Goal: Task Accomplishment & Management: Use online tool/utility

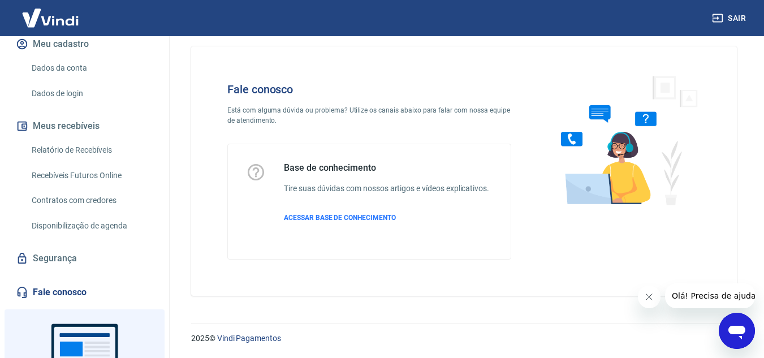
scroll to position [127, 0]
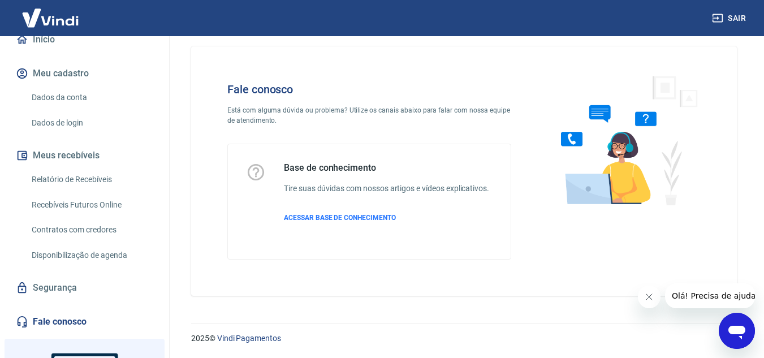
click at [99, 178] on link "Relatório de Recebíveis" at bounding box center [91, 179] width 128 height 23
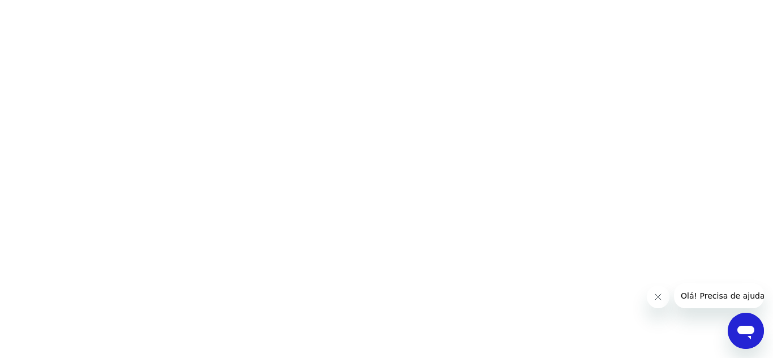
click at [663, 300] on button "Fechar mensagem da empresa" at bounding box center [657, 297] width 23 height 23
drag, startPoint x: 743, startPoint y: 324, endPoint x: 1471, endPoint y: 637, distance: 792.6
click at [743, 324] on icon "Abrir janela de mensagens" at bounding box center [745, 331] width 20 height 20
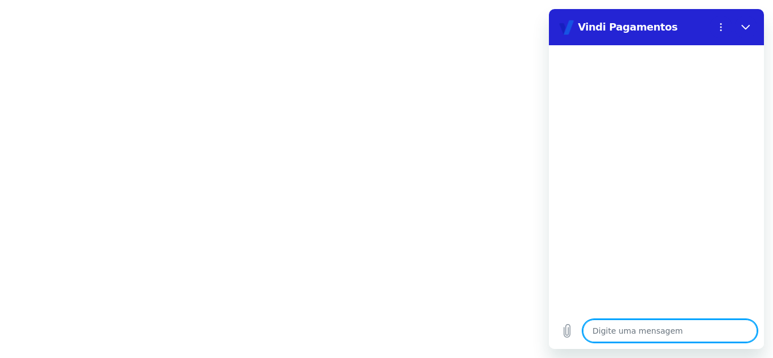
type textarea "B"
type textarea "x"
type textarea "Bo"
type textarea "x"
type textarea "Boa"
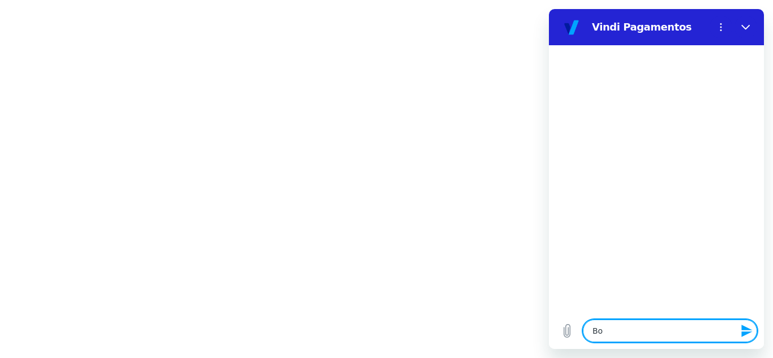
type textarea "x"
type textarea "Boa"
type textarea "x"
type textarea "Boa t"
type textarea "x"
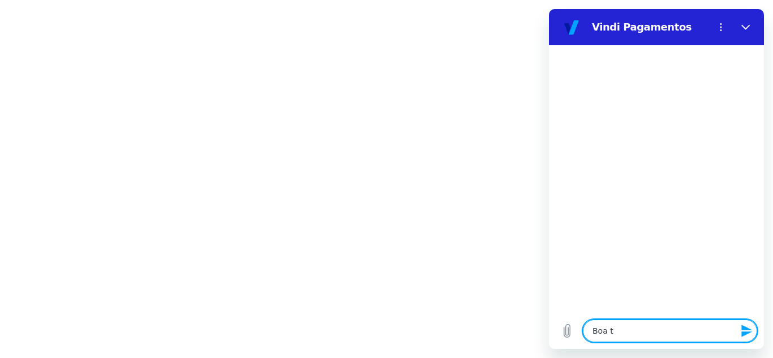
type textarea "Boa ta"
type textarea "x"
type textarea "Boa tar"
type textarea "x"
type textarea "Boa tard"
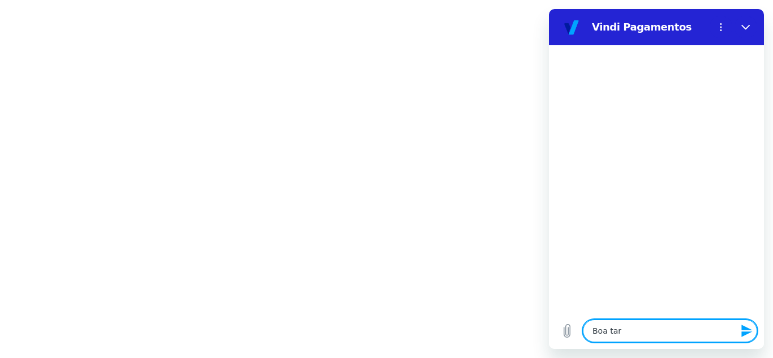
type textarea "x"
type textarea "Boa tarde"
type textarea "x"
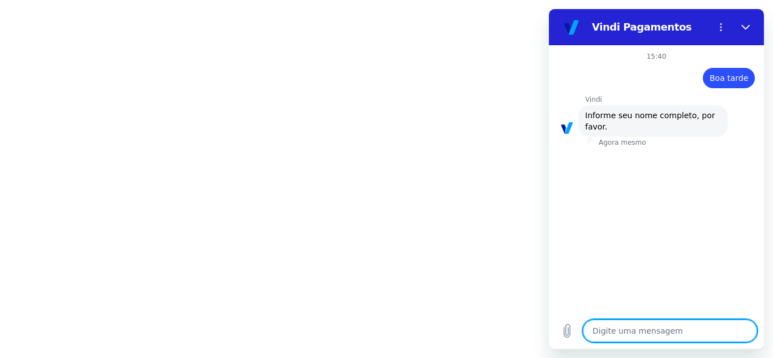
click at [692, 328] on textarea at bounding box center [670, 331] width 174 height 23
type textarea "T"
type textarea "x"
type textarea "Th"
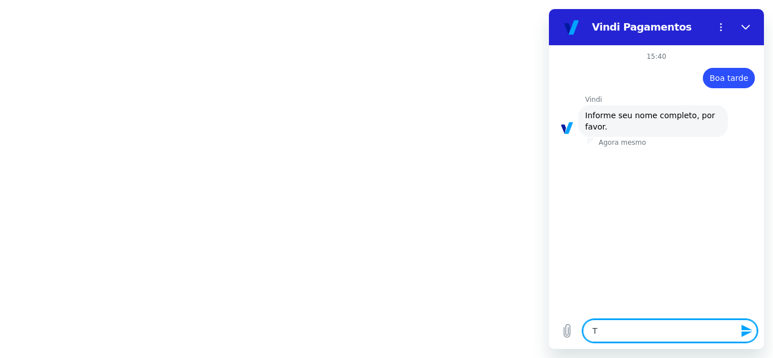
type textarea "x"
type textarea "Tha"
type textarea "x"
type textarea "Tham"
type textarea "x"
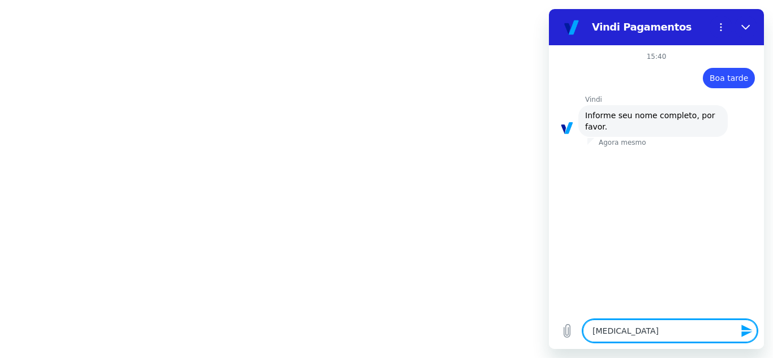
type textarea "Thami"
type textarea "x"
type textarea "Thamir"
type textarea "x"
type textarea "Thamire"
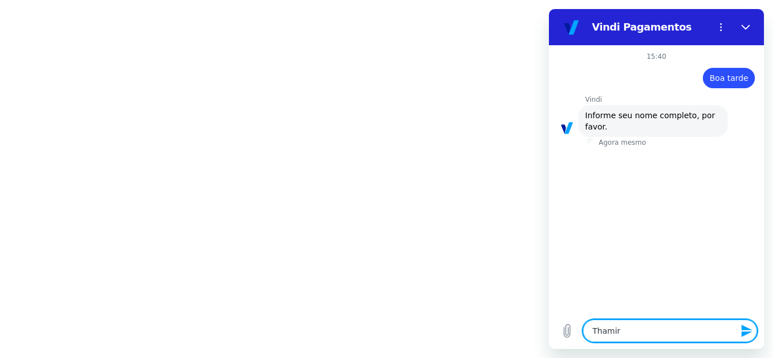
type textarea "x"
type textarea "Thamires"
type textarea "x"
type textarea "Thamires"
type textarea "x"
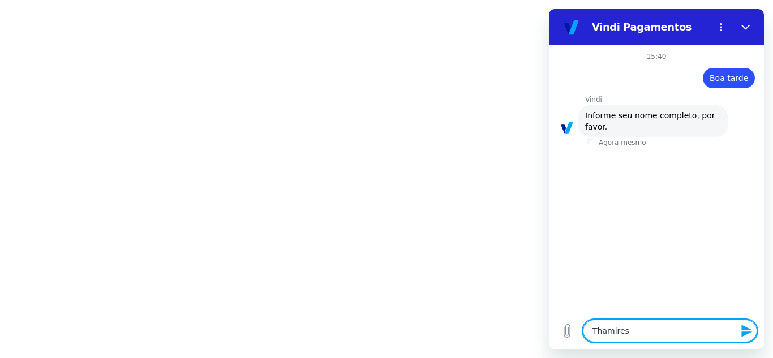
type textarea "Thamires C"
type textarea "x"
type textarea "Thamires Co"
type textarea "x"
type textarea "Thamires Con"
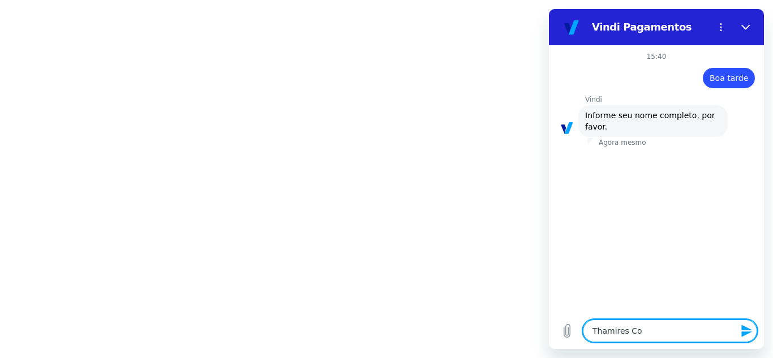
type textarea "x"
type textarea "Thamires Conc"
type textarea "x"
type textarea "Thamires Conce"
type textarea "x"
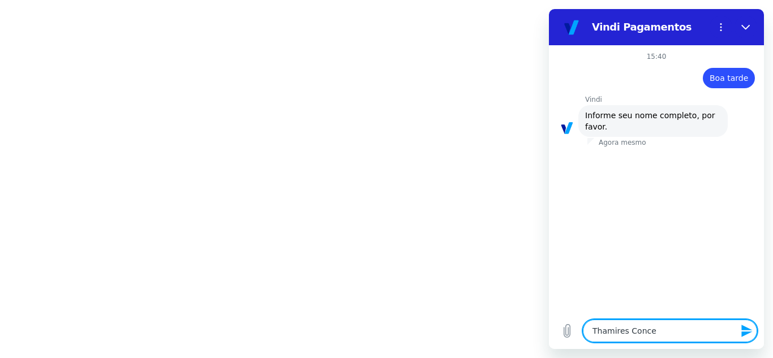
type textarea "Thamires Concei"
type textarea "x"
type textarea "Thamires Conceiç"
type textarea "x"
type textarea "Thamires Conceiçã"
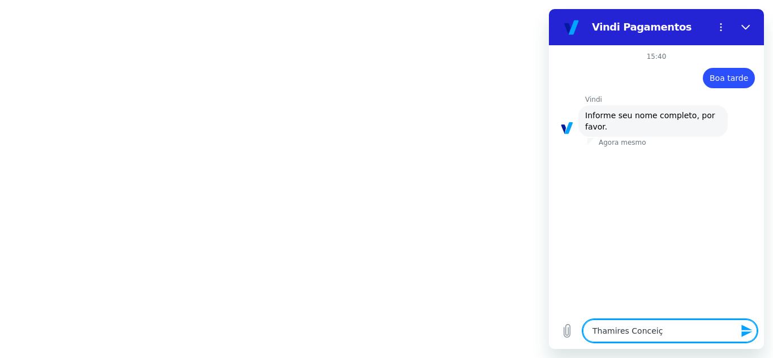
type textarea "x"
type textarea "Thamires Conceição"
type textarea "x"
type textarea "Thamires Conceição"
type textarea "x"
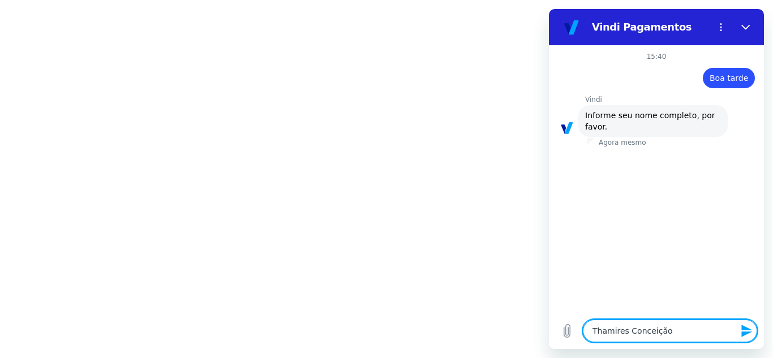
type textarea "Thamires Conceição D"
type textarea "x"
type textarea "Thamires Conceição Do"
type textarea "x"
type textarea "Thamires Conceição Dos"
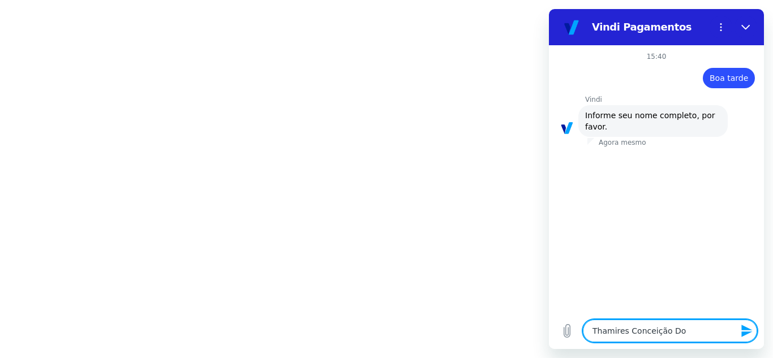
type textarea "x"
type textarea "Thamires Conceição Dos"
type textarea "x"
type textarea "Thamires Conceição Dos A"
type textarea "x"
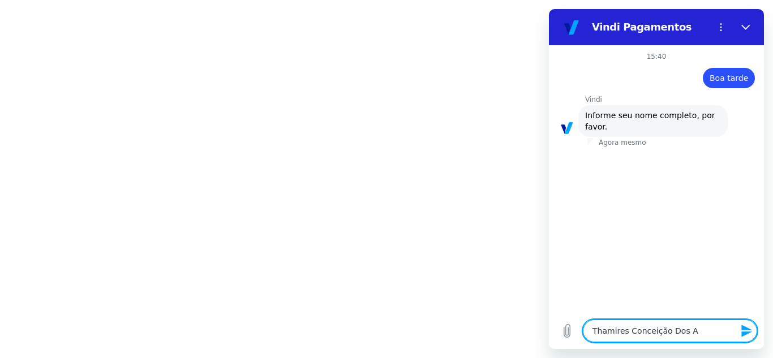
type textarea "Thamires Conceição Dos An"
type textarea "x"
type textarea "Thamires Conceição Dos Ant"
type textarea "x"
type textarea "Thamires Conceição Dos Anto"
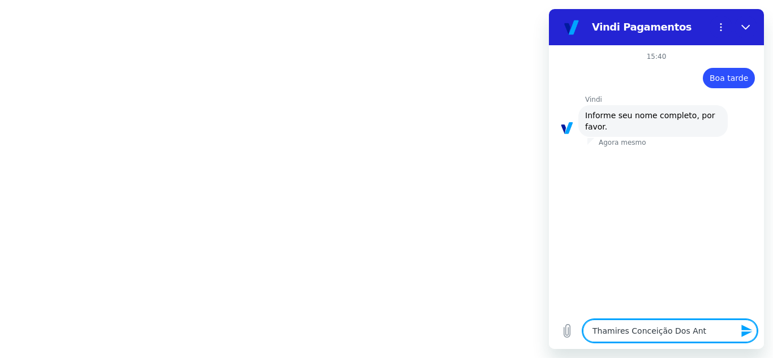
type textarea "x"
type textarea "Thamires Conceição Dos Antod"
type textarea "x"
type textarea "Thamires Conceição Dos Anto"
type textarea "x"
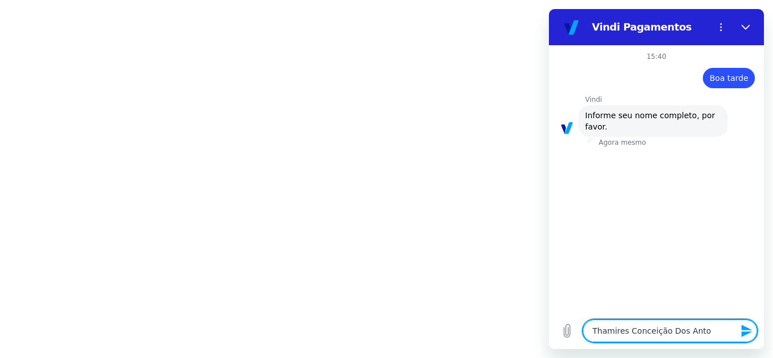
type textarea "Thamires Conceição Dos Ant"
type textarea "x"
type textarea "Thamires Conceição Dos An"
type textarea "x"
type textarea "Thamires Conceição Dos A"
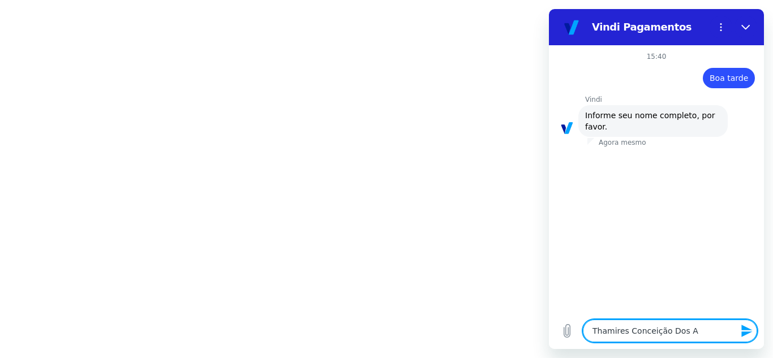
type textarea "x"
type textarea "Thamires Conceição Dos"
type textarea "x"
type textarea "Thamires Conceição Dos D"
type textarea "x"
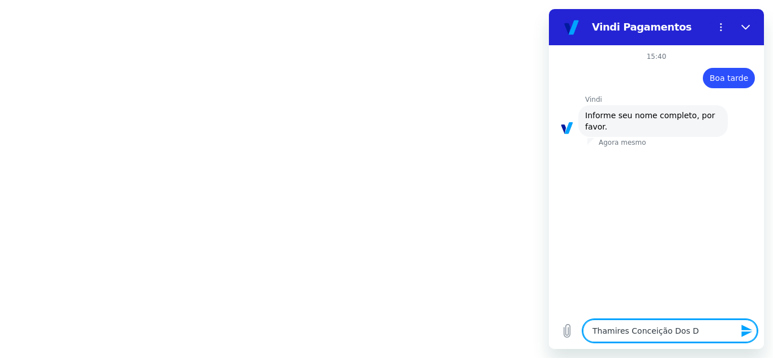
type textarea "Thamires Conceição Dos"
type textarea "x"
type textarea "Thamires Conceição Dos S"
type textarea "x"
type textarea "Thamires Conceição Dos Sa"
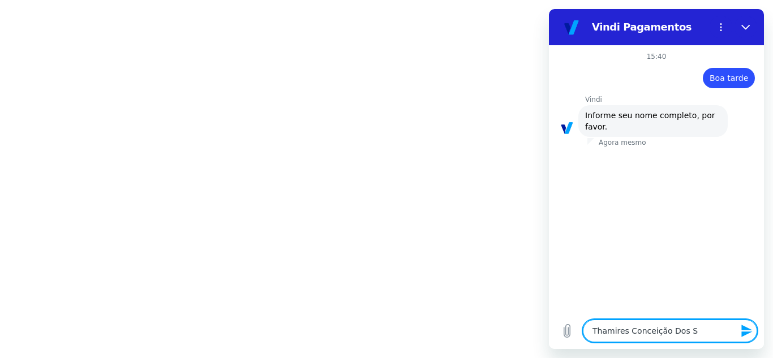
type textarea "x"
type textarea "Thamires Conceição Dos San"
type textarea "x"
type textarea "Thamires Conceição Dos Sant"
type textarea "x"
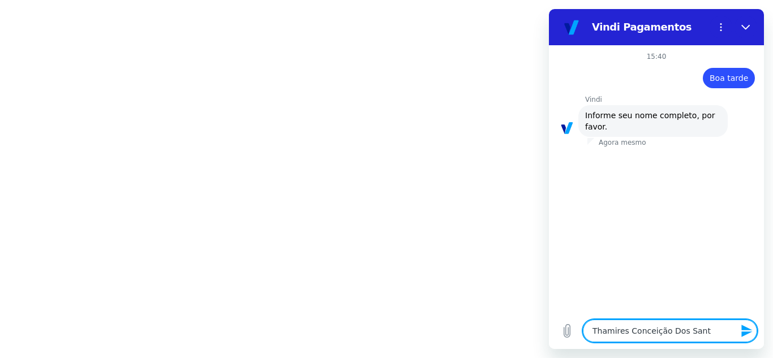
type textarea "Thamires Conceição Dos Santo"
type textarea "x"
type textarea "Thamires Conceição Dos Santos"
type textarea "x"
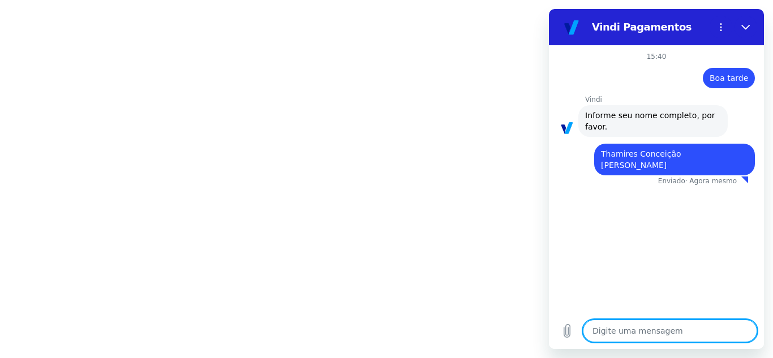
type textarea "x"
click at [689, 149] on div "diz: Thamires Conceição Dos Santos" at bounding box center [674, 160] width 161 height 32
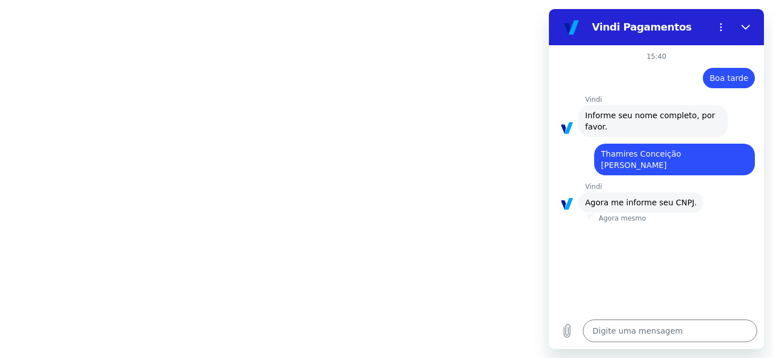
click at [683, 150] on span "Thamires Conceição Dos Santos" at bounding box center [642, 159] width 83 height 20
click at [647, 329] on textarea at bounding box center [670, 331] width 174 height 23
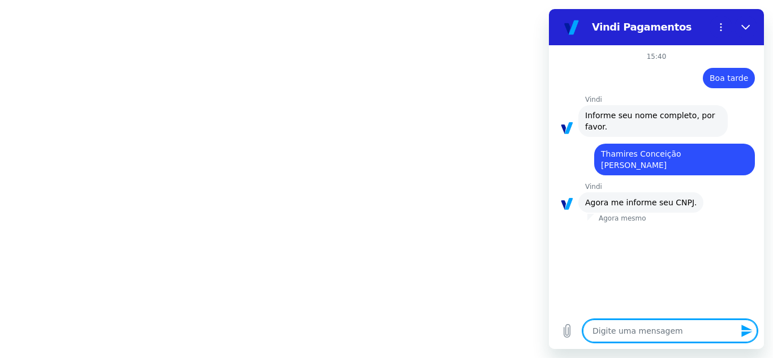
type textarea "1"
type textarea "x"
type textarea "17"
type textarea "x"
type textarea "177"
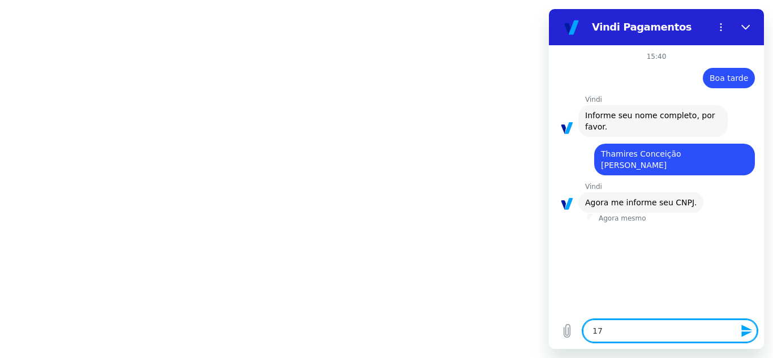
type textarea "x"
type textarea "1777"
type textarea "x"
type textarea "17771"
type textarea "x"
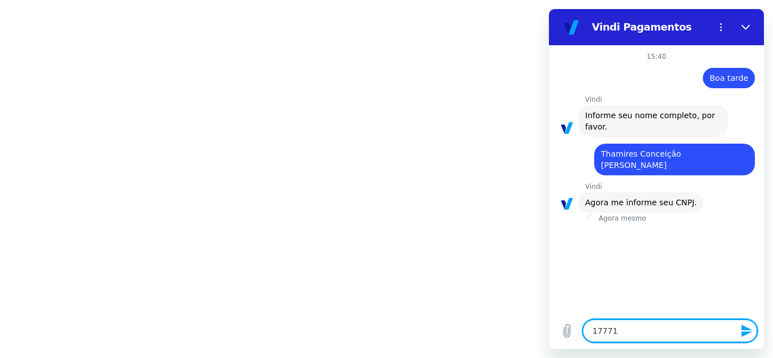
type textarea "177718"
type textarea "x"
type textarea "1777186"
type textarea "x"
type textarea "17771867"
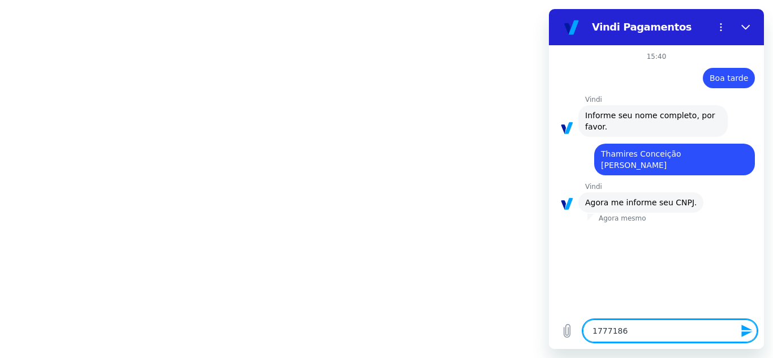
type textarea "x"
type textarea "177718670"
type textarea "x"
type textarea "1777186700"
type textarea "x"
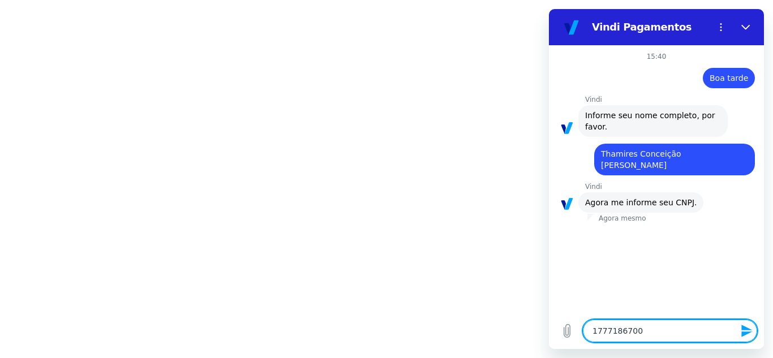
type textarea "17771867000"
type textarea "x"
type textarea "177718670001"
type textarea "x"
type textarea "1777186700014"
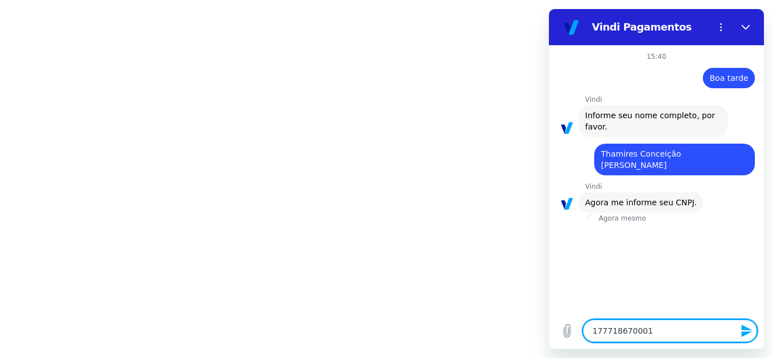
type textarea "x"
type textarea "17771867000143"
type textarea "x"
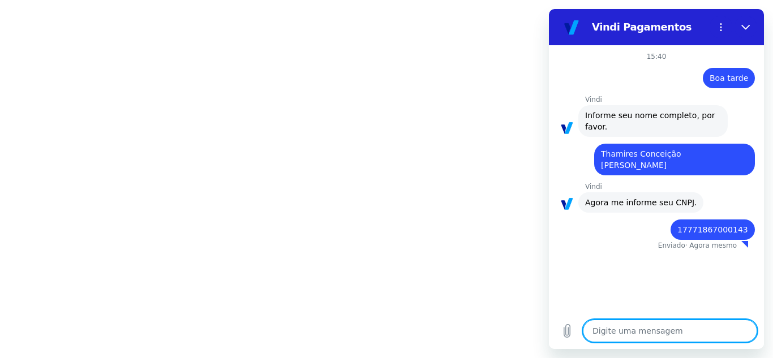
type textarea "x"
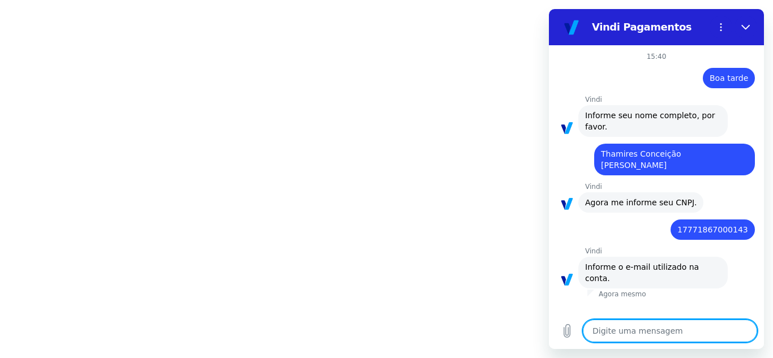
click at [663, 335] on textarea at bounding box center [670, 331] width 174 height 23
type textarea "t"
type textarea "x"
type textarea "th"
type textarea "x"
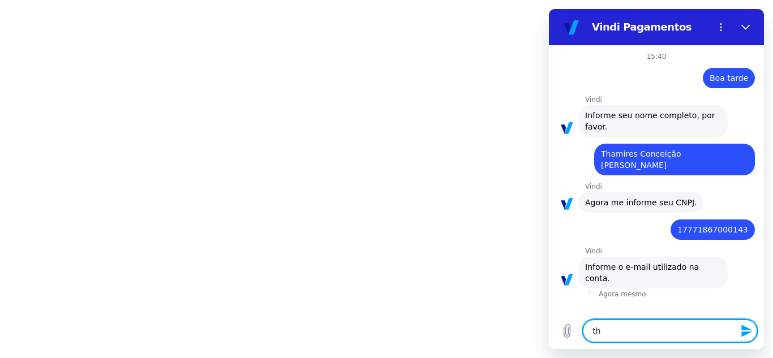
type textarea "tha"
type textarea "x"
type textarea "tham"
type textarea "x"
type textarea "thami"
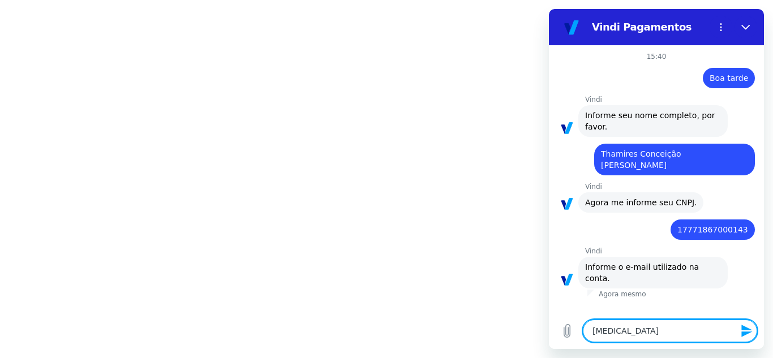
type textarea "x"
type textarea "thamir"
type textarea "x"
type textarea "thamire"
type textarea "x"
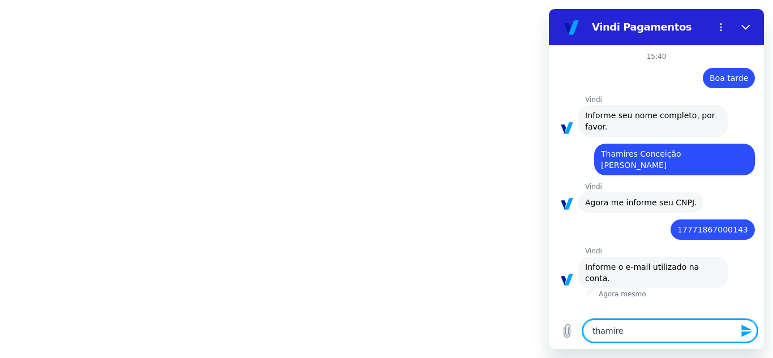
type textarea "thamires"
type textarea "x"
type textarea "thamires."
type textarea "x"
type textarea "thamires.s"
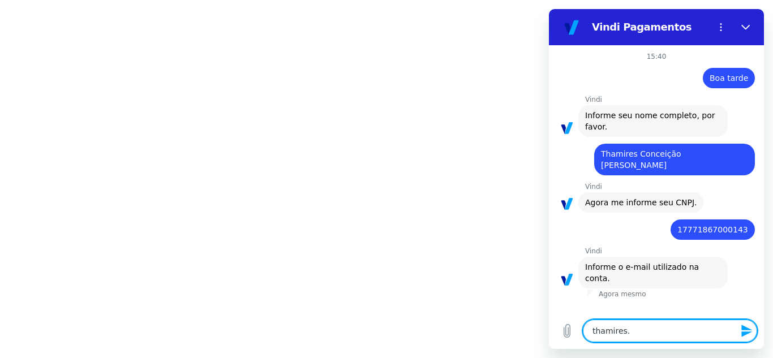
type textarea "x"
type textarea "thamires.s9"
type textarea "x"
type textarea "thamires.s95"
type textarea "x"
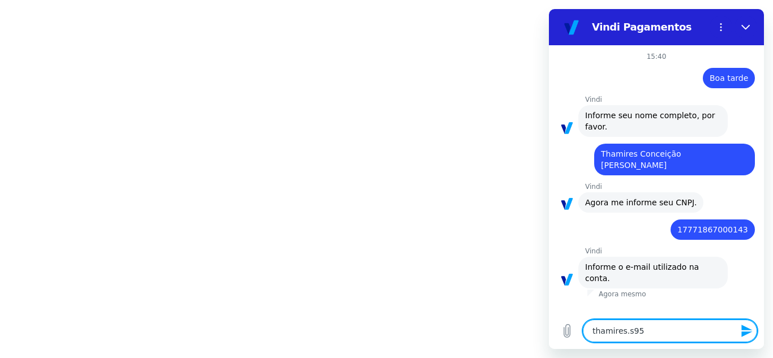
type textarea "thamires.s95@"
type textarea "x"
type textarea "thamires.s95@h"
type textarea "x"
type textarea "thamires.s95@ho"
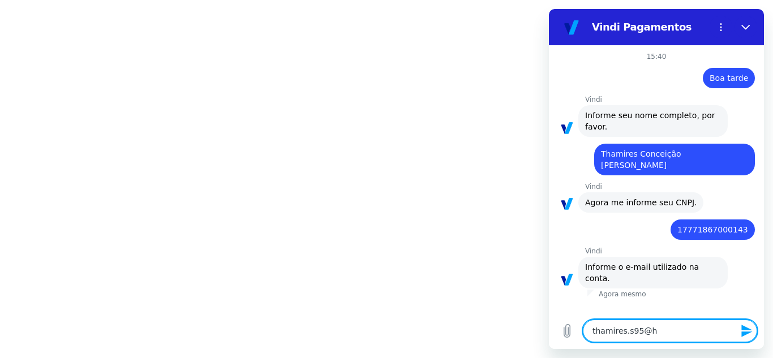
type textarea "x"
type textarea "thamires.s95@hot"
type textarea "x"
type textarea "thamires.s95@hotm"
type textarea "x"
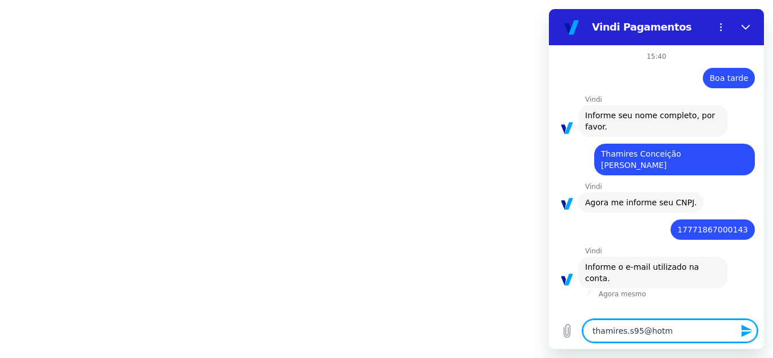
type textarea "thamires.s95@hotma"
type textarea "x"
type textarea "thamires.s95@hotmai"
type textarea "x"
type textarea "thamires.s95@hotmail"
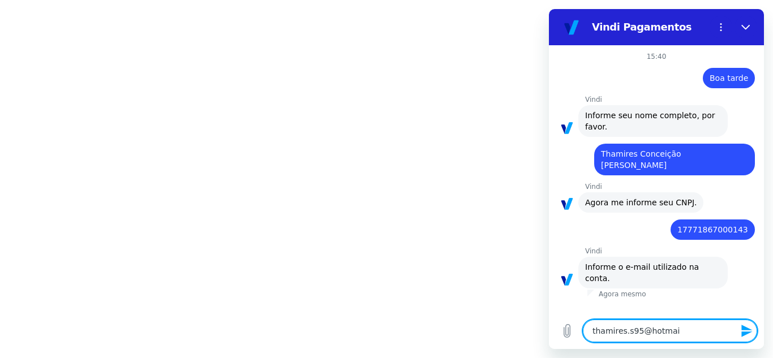
type textarea "x"
type textarea "thamires.s95@hotmail."
type textarea "x"
type textarea "thamires.s95@hotmail.c"
type textarea "x"
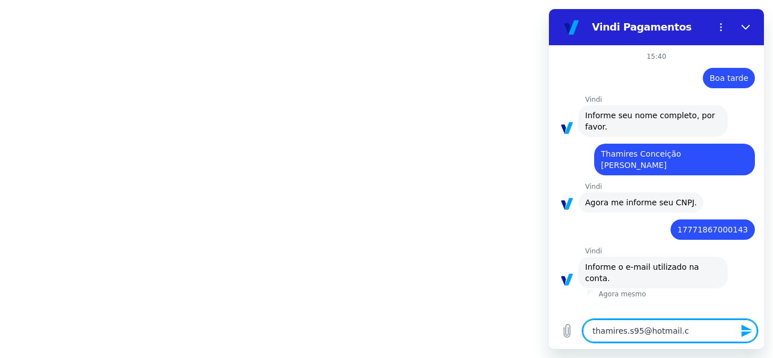
type textarea "thamires.s95@hotmail.co"
type textarea "x"
type textarea "thamires.s95@hotmail.com"
type textarea "x"
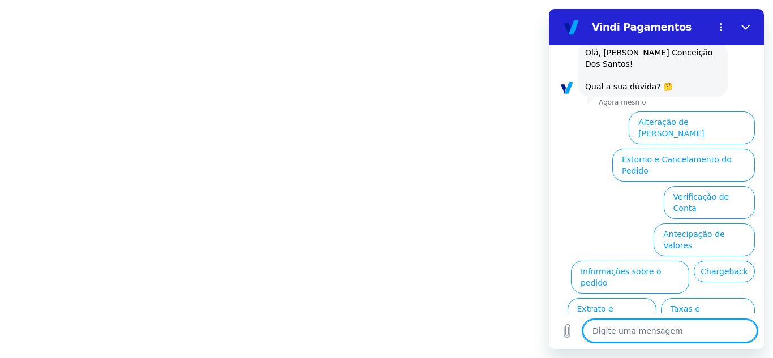
scroll to position [299, 0]
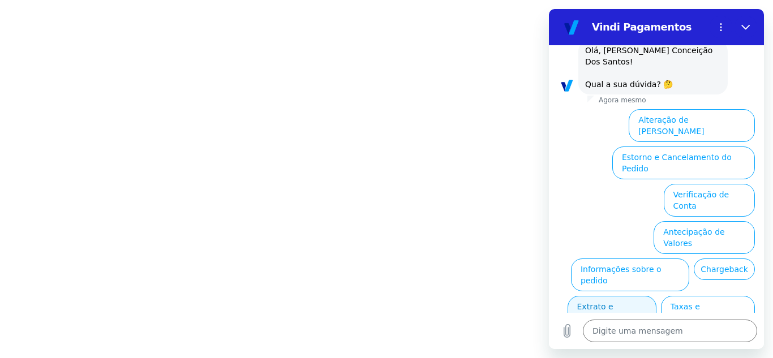
click at [656, 296] on button "Extrato e Recebíveis" at bounding box center [611, 312] width 89 height 33
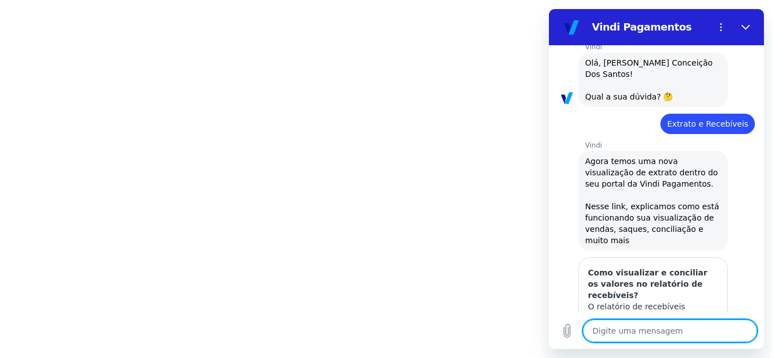
scroll to position [343, 0]
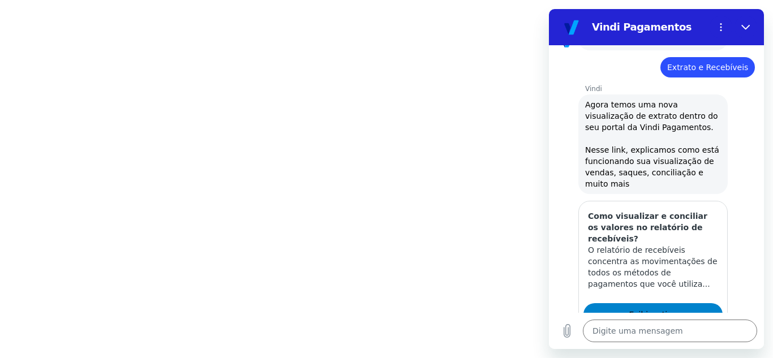
click at [695, 303] on link "Exibir artigo" at bounding box center [652, 314] width 139 height 23
type textarea "x"
